Goal: Task Accomplishment & Management: Use online tool/utility

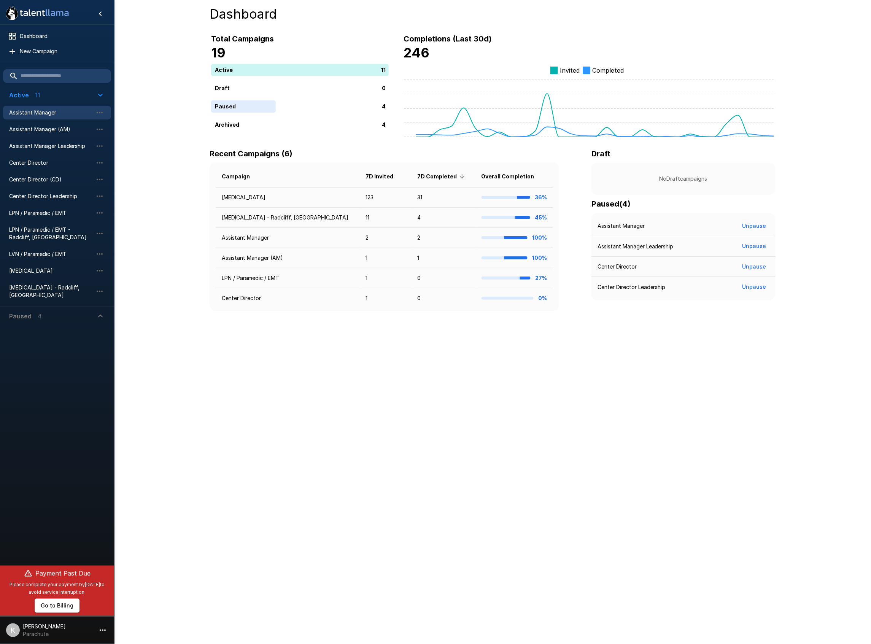
click at [44, 111] on span "Assistant Manager" at bounding box center [51, 113] width 84 height 8
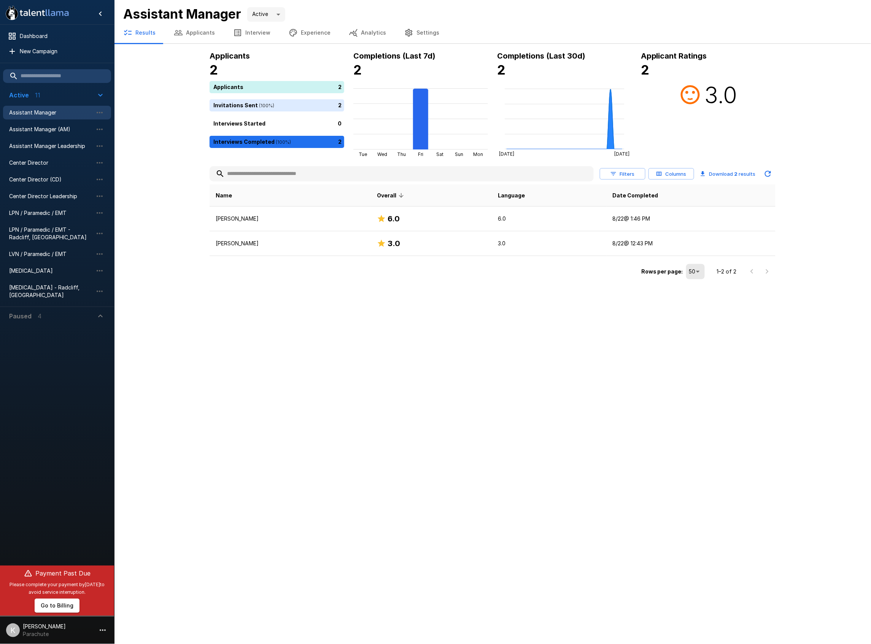
click at [257, 34] on button "Interview" at bounding box center [252, 32] width 56 height 21
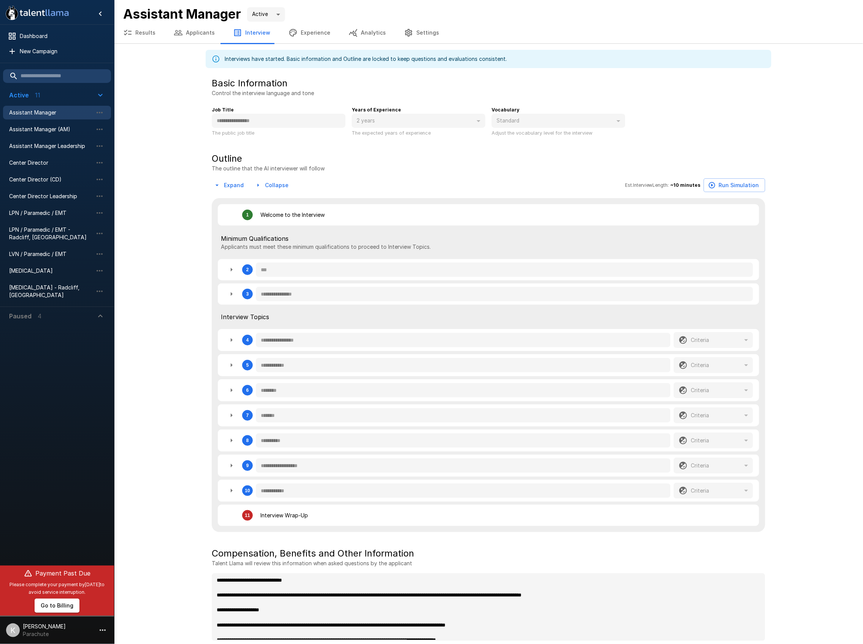
type textarea "*"
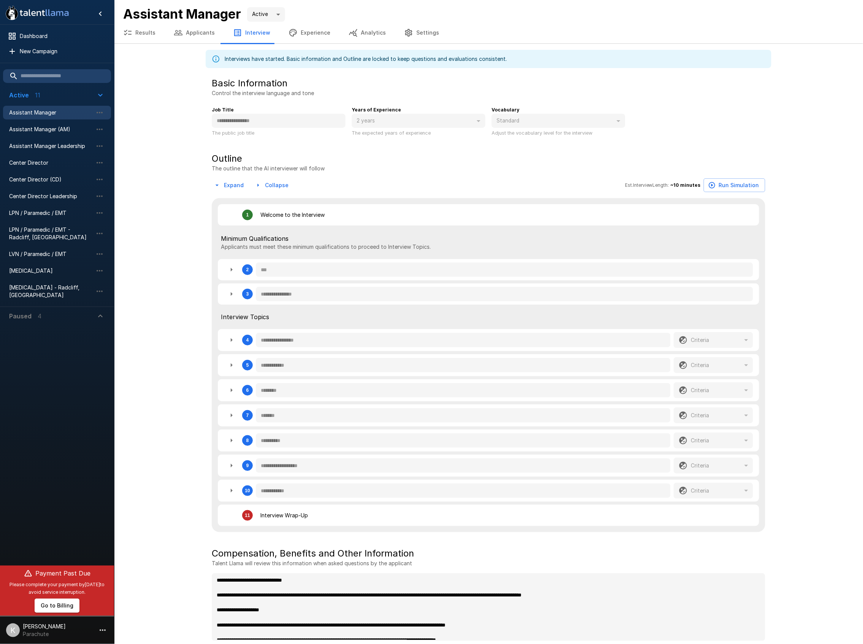
type textarea "*"
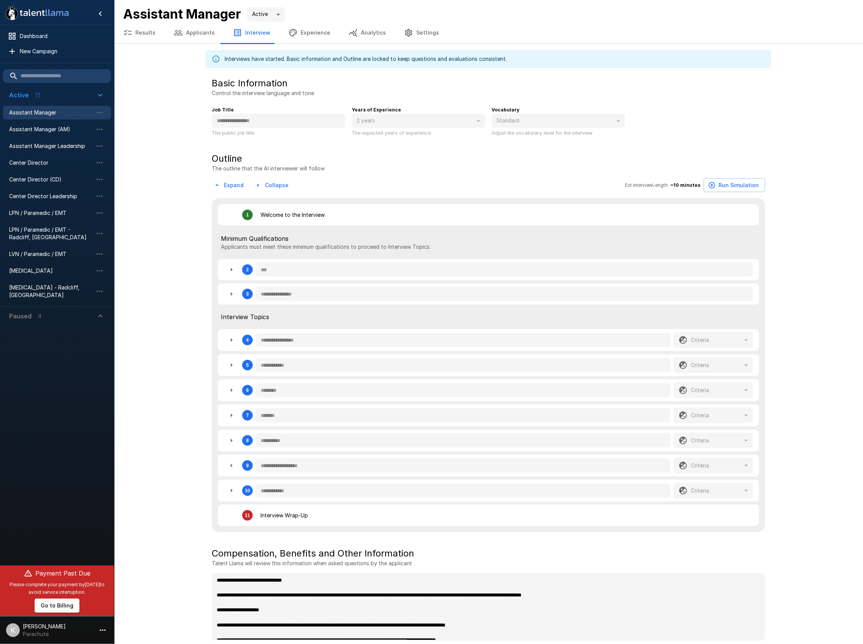
type textarea "*"
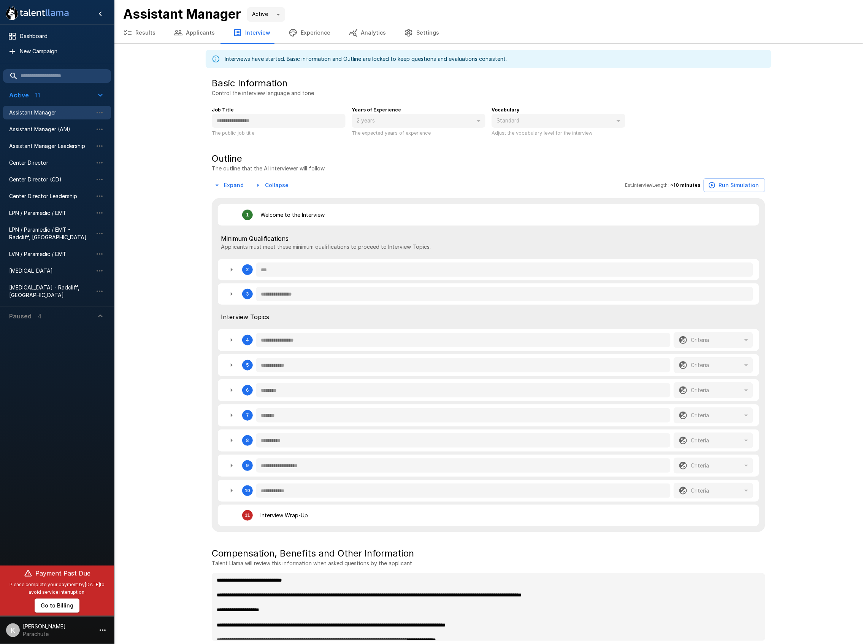
type textarea "*"
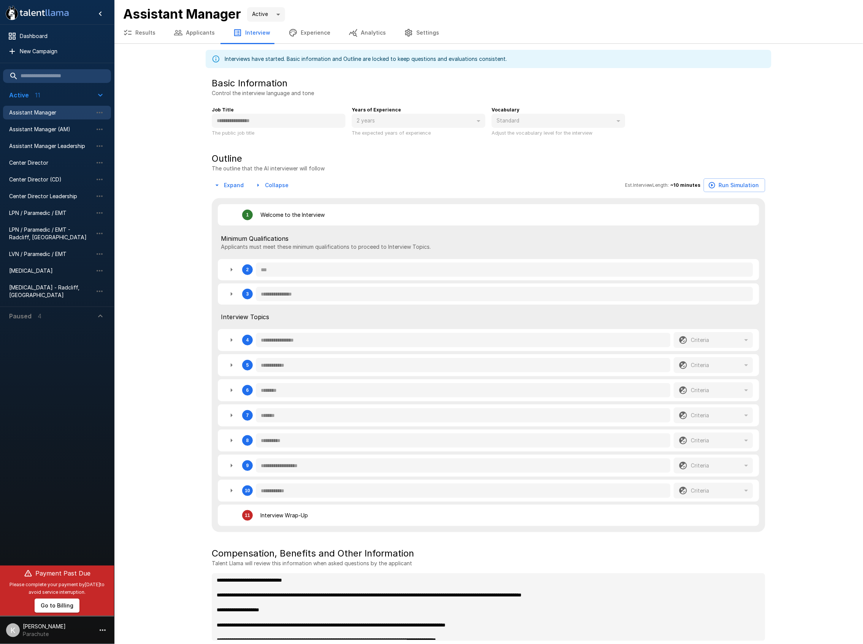
type textarea "*"
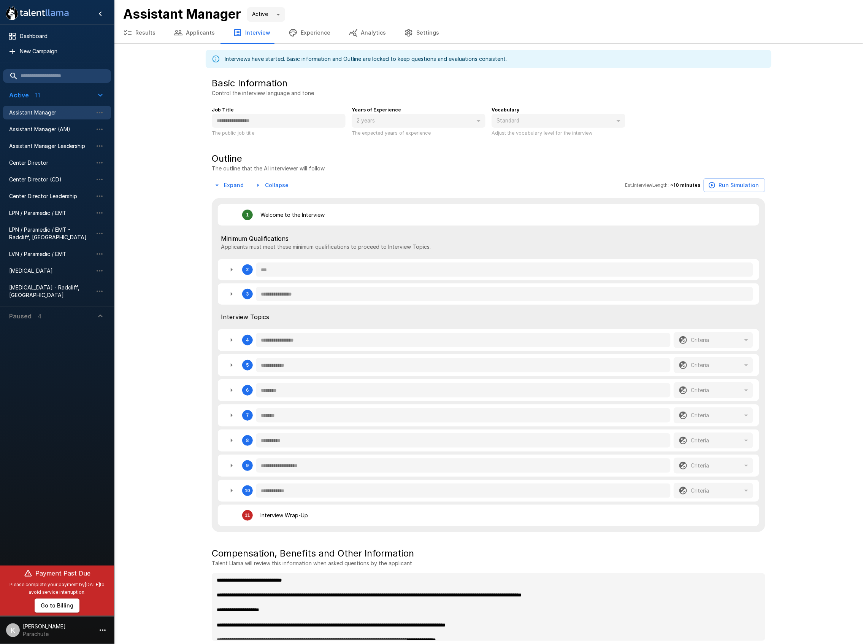
type textarea "*"
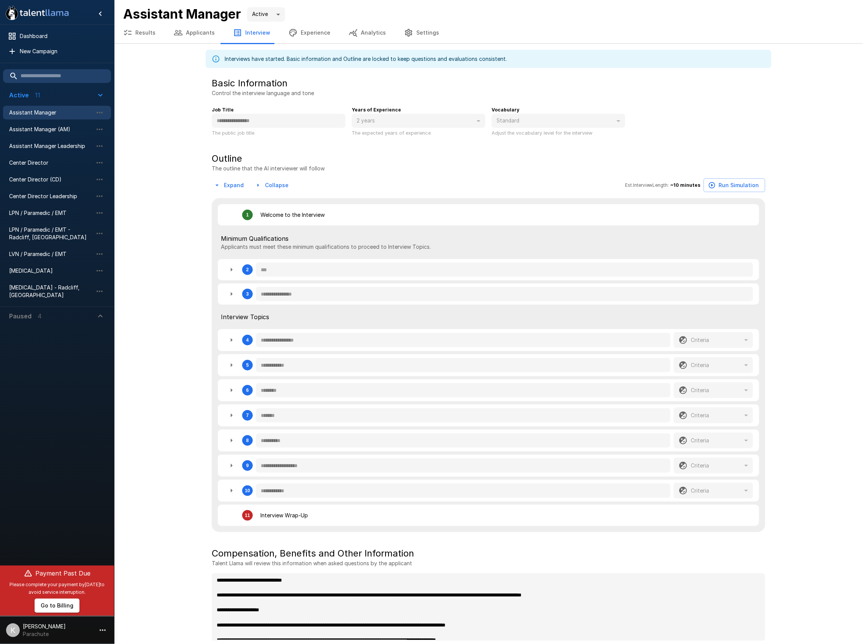
type textarea "*"
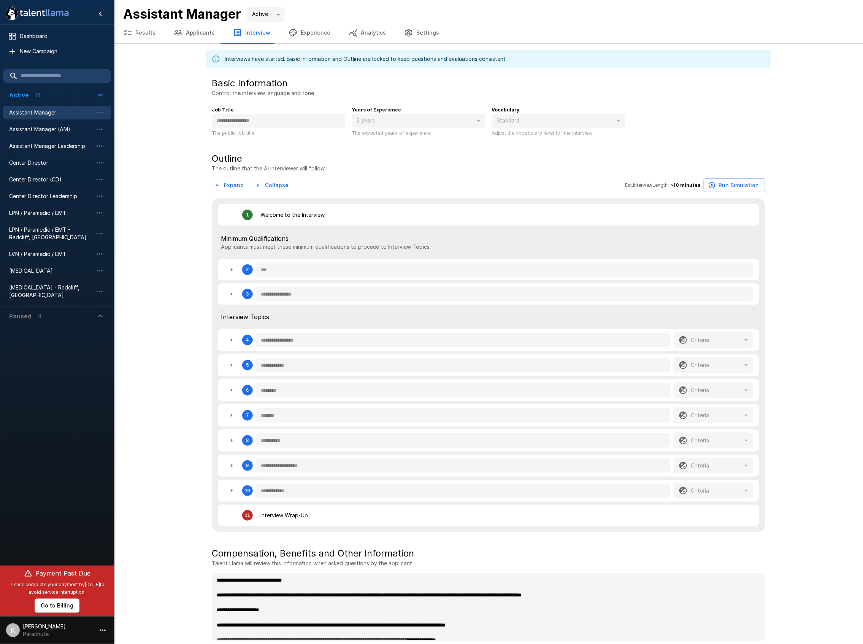
type textarea "*"
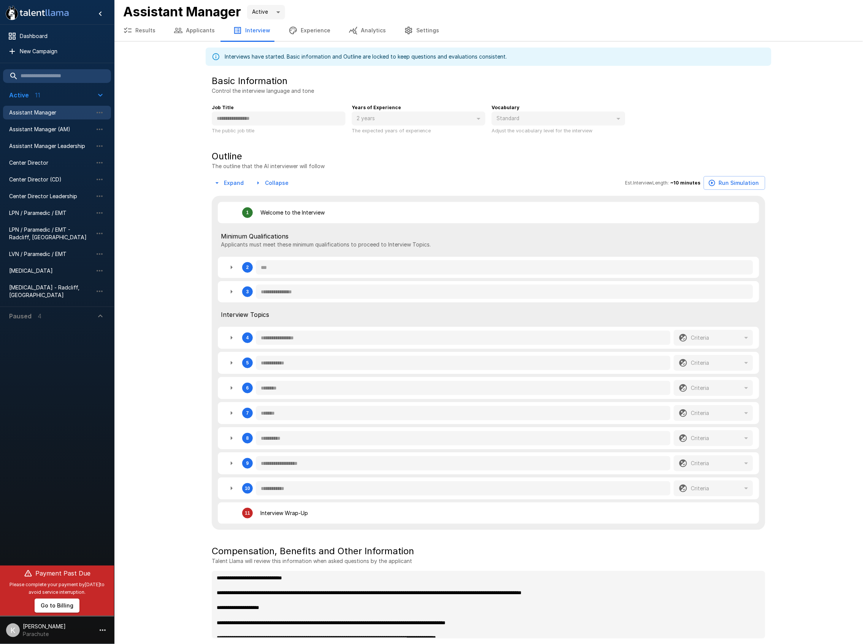
click at [157, 173] on div "**********" at bounding box center [488, 321] width 749 height 647
click at [151, 161] on div "**********" at bounding box center [488, 321] width 749 height 647
